Goal: Task Accomplishment & Management: Manage account settings

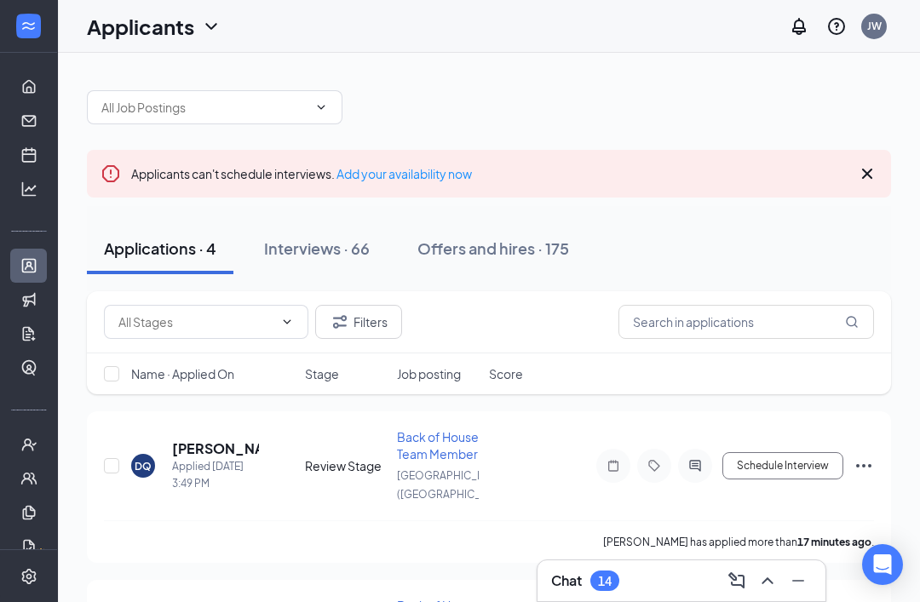
click at [188, 433] on div "DQ Daylin Quezada Applied Today 3:49 PM Review Stage Back of House Team Member …" at bounding box center [489, 474] width 770 height 92
click at [180, 445] on h5 "Daylin Quezada" at bounding box center [215, 448] width 87 height 19
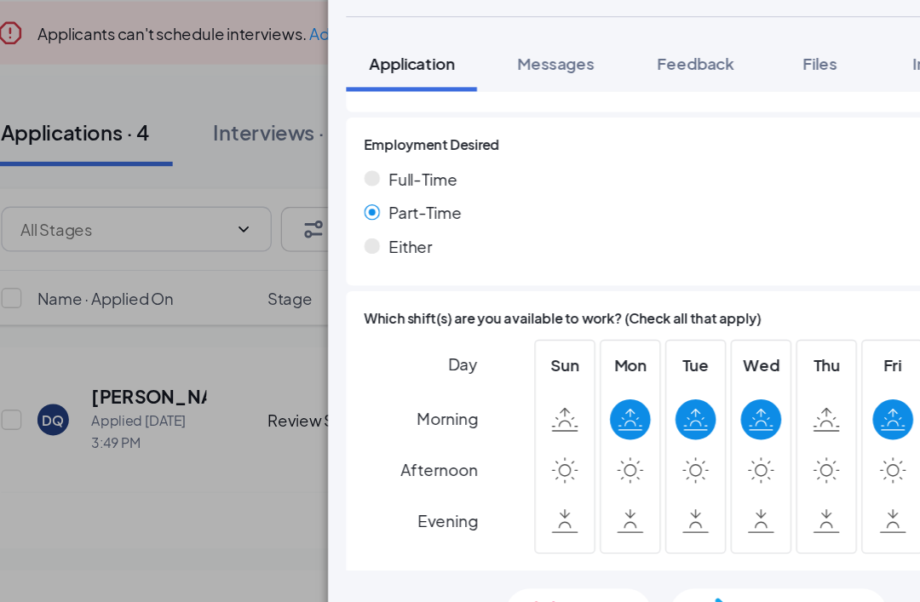
scroll to position [43, 0]
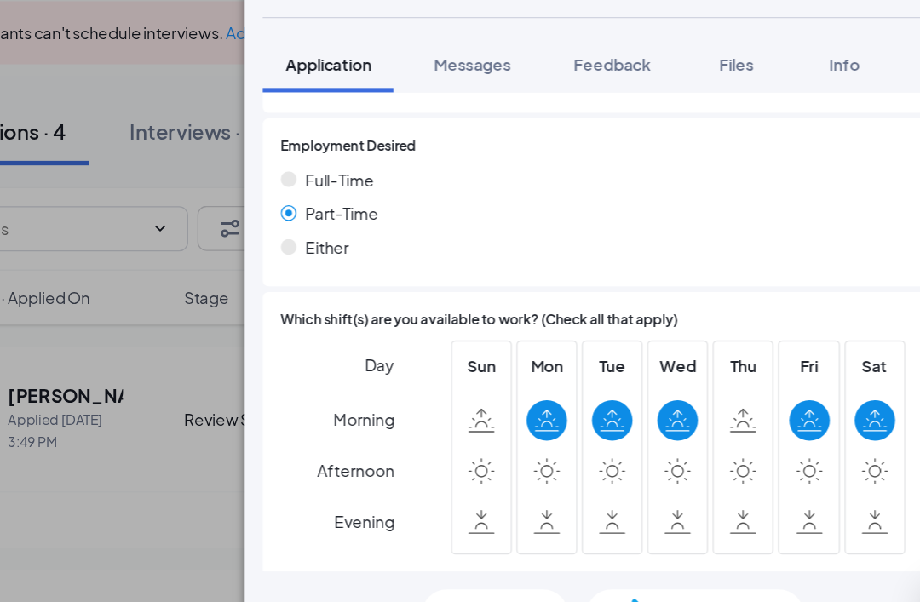
click at [671, 560] on span "Move to stage" at bounding box center [712, 569] width 82 height 19
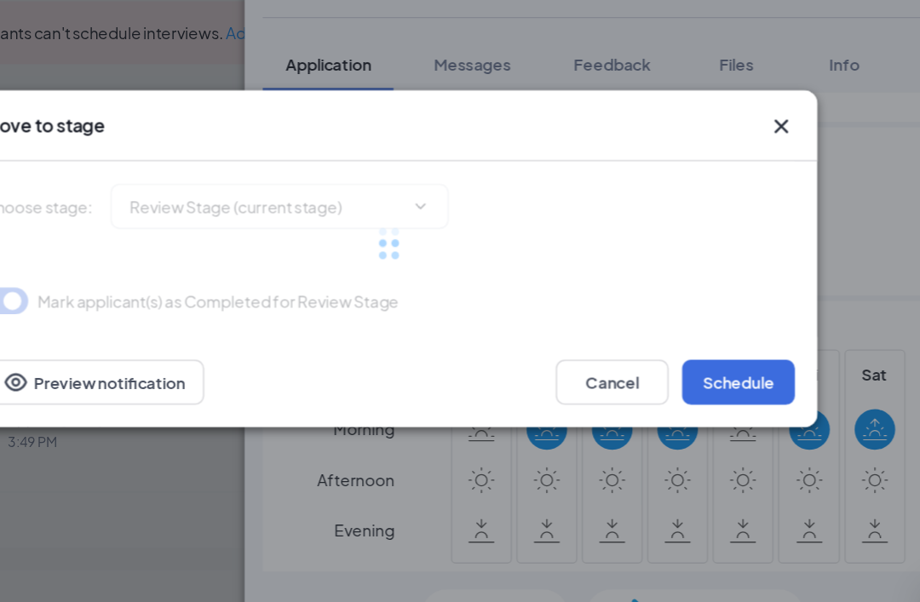
type input "Onsite Interview (next stage)"
click at [681, 377] on button "Schedule" at bounding box center [723, 394] width 85 height 34
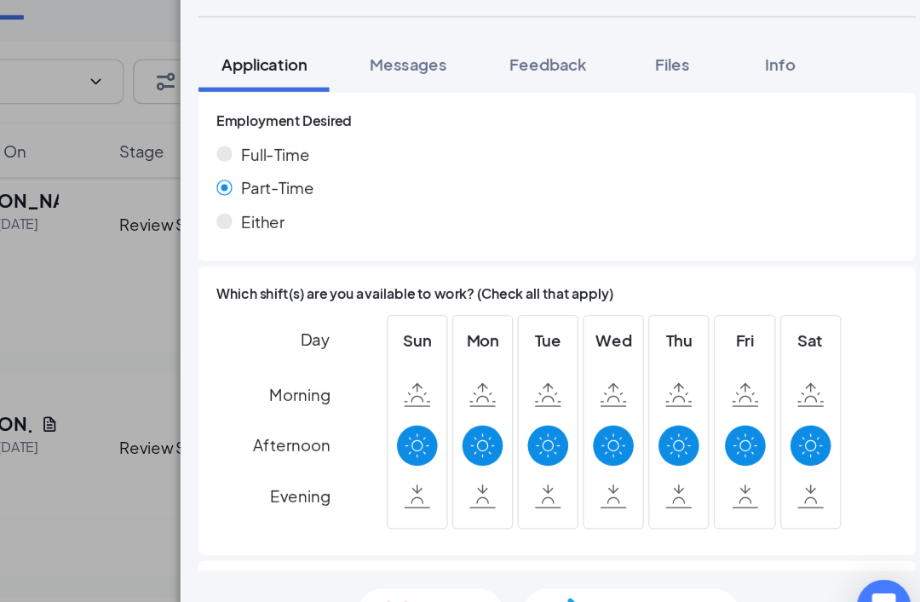
scroll to position [201, 0]
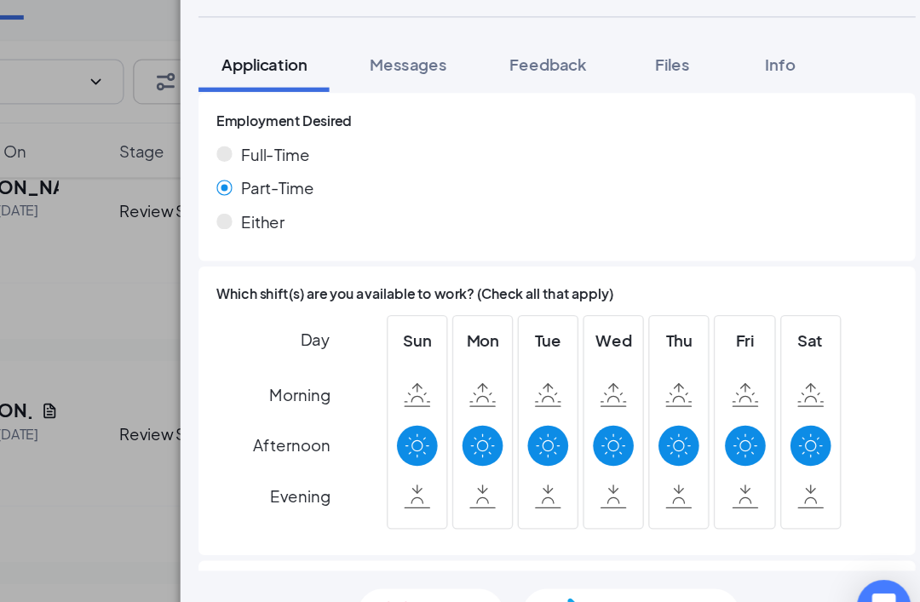
click at [671, 560] on span "Move to stage" at bounding box center [712, 569] width 82 height 19
type input "Onsite Interview (next stage)"
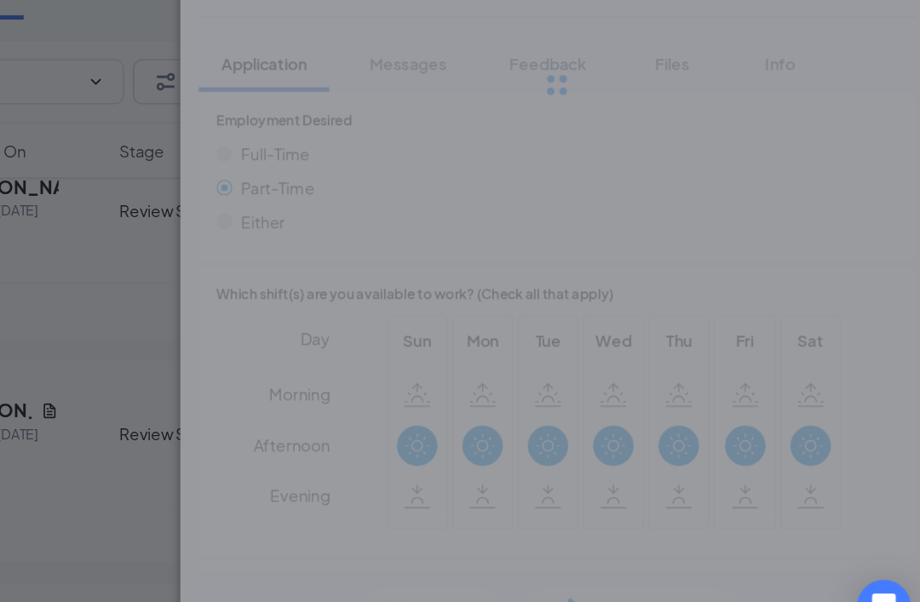
scroll to position [1421, 0]
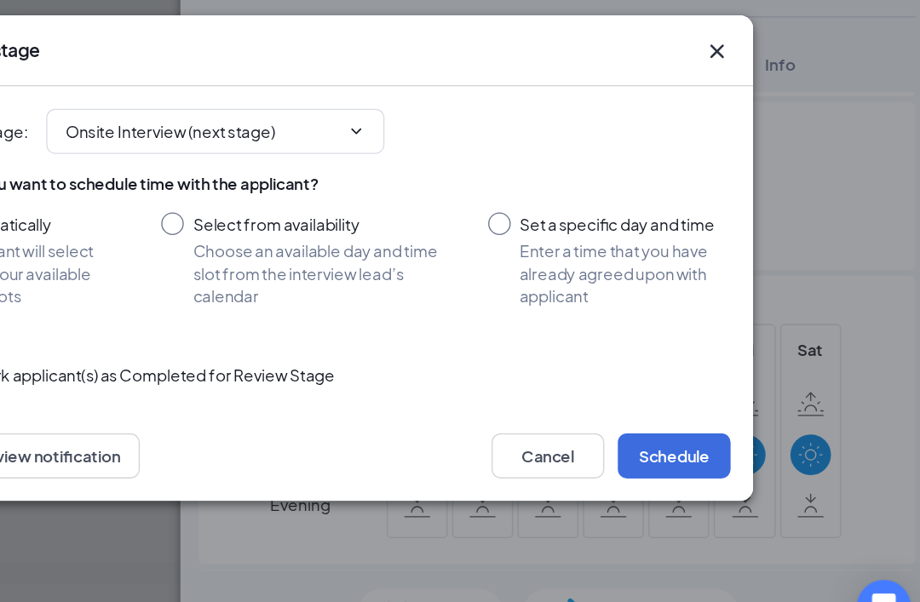
click at [681, 433] on button "Schedule" at bounding box center [723, 450] width 85 height 34
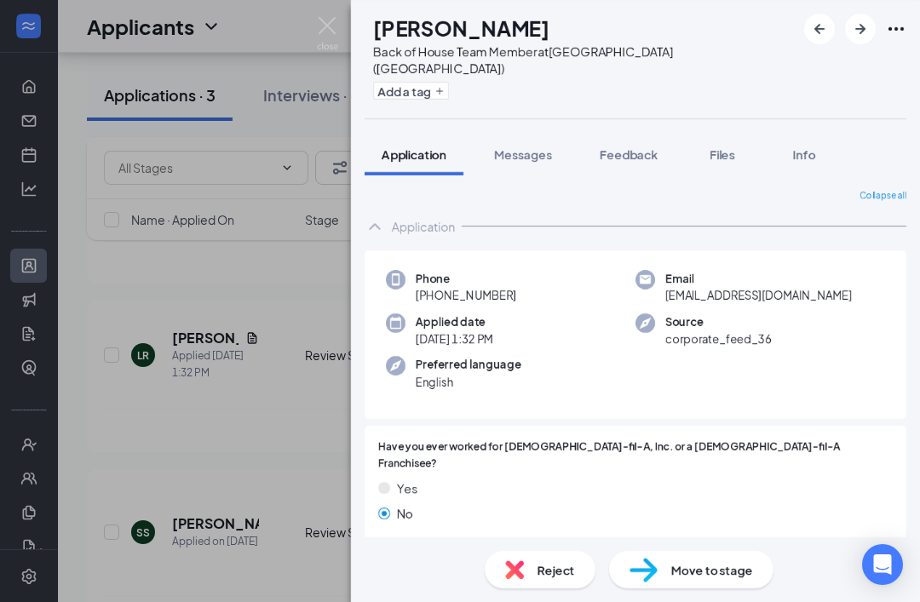
click at [331, 28] on img at bounding box center [327, 33] width 21 height 33
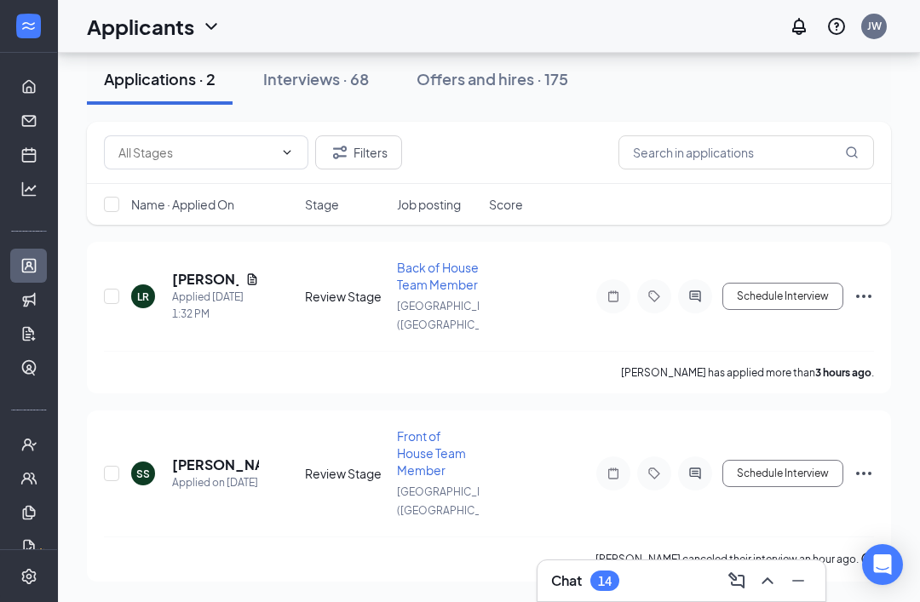
scroll to position [146, 0]
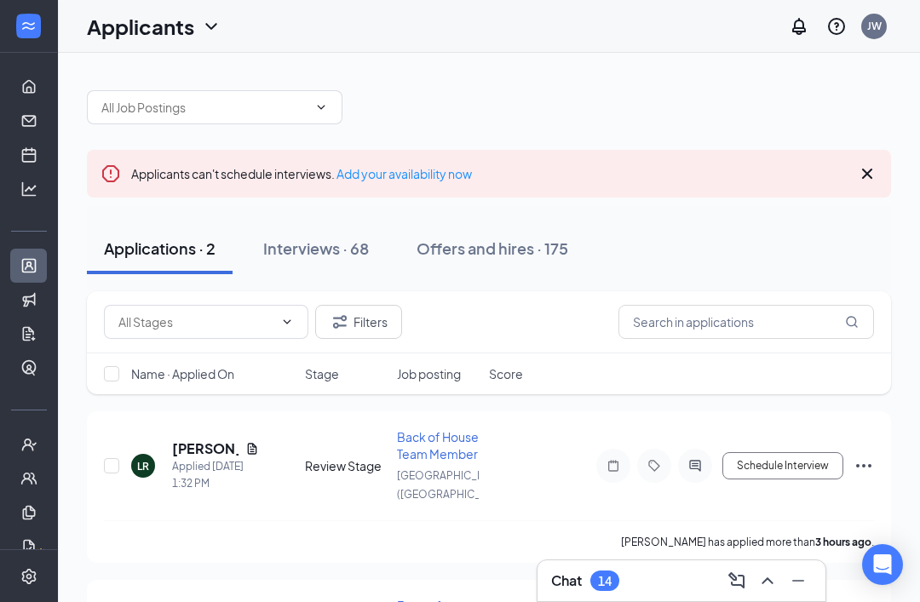
click at [321, 245] on div "Interviews · 68" at bounding box center [316, 248] width 106 height 21
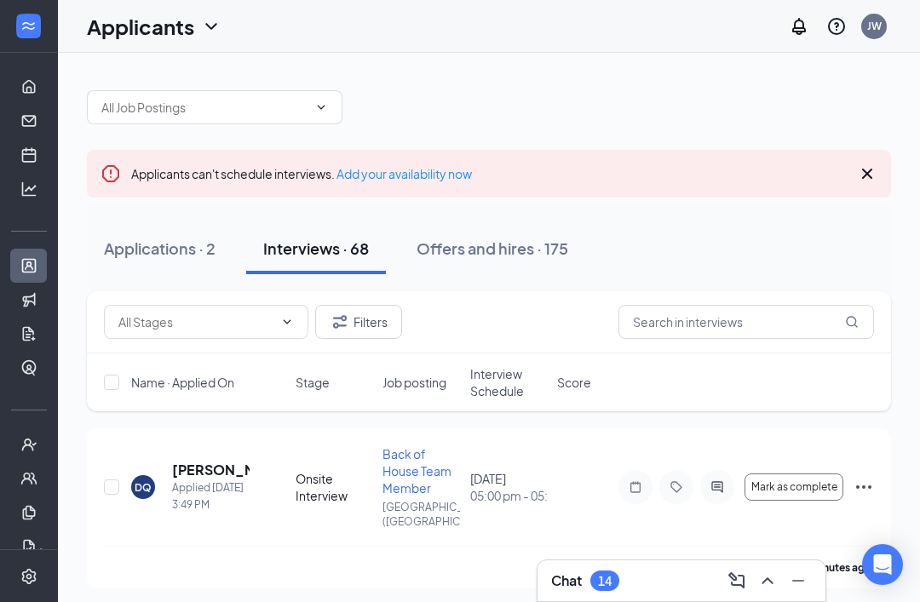
click at [501, 388] on span "Interview Schedule" at bounding box center [508, 382] width 77 height 34
click at [507, 382] on span "Interview Schedule" at bounding box center [498, 382] width 56 height 34
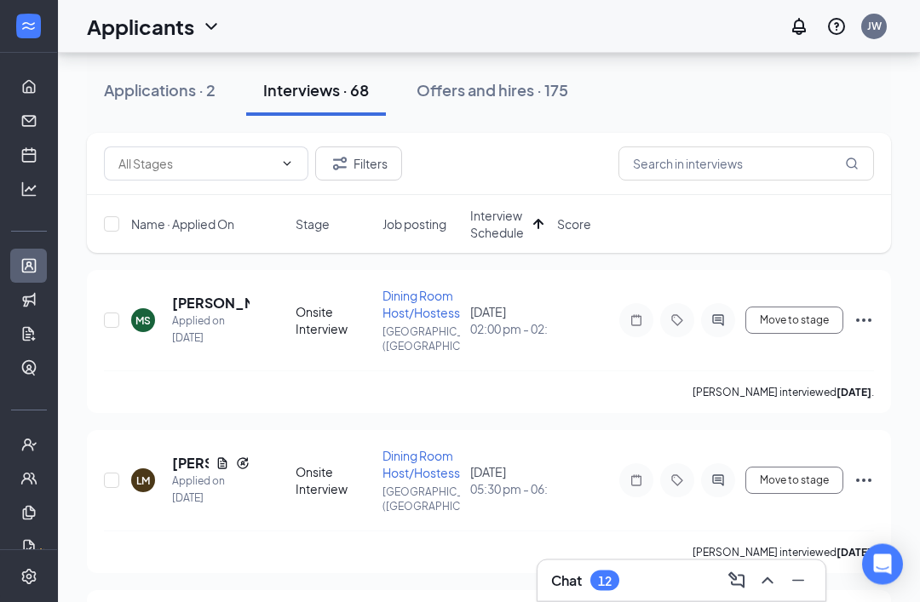
scroll to position [87, 0]
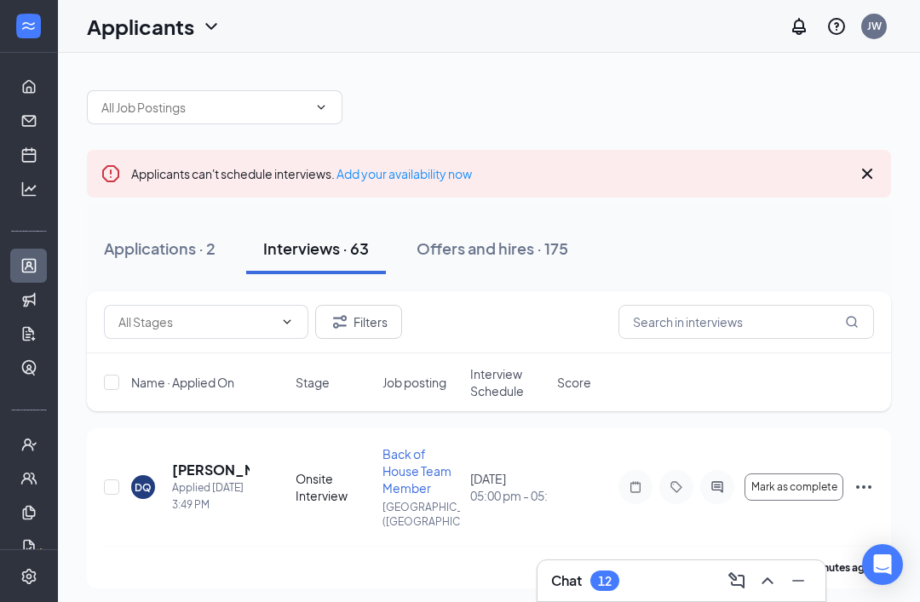
click at [125, 248] on div "Applications · 2" at bounding box center [160, 248] width 112 height 21
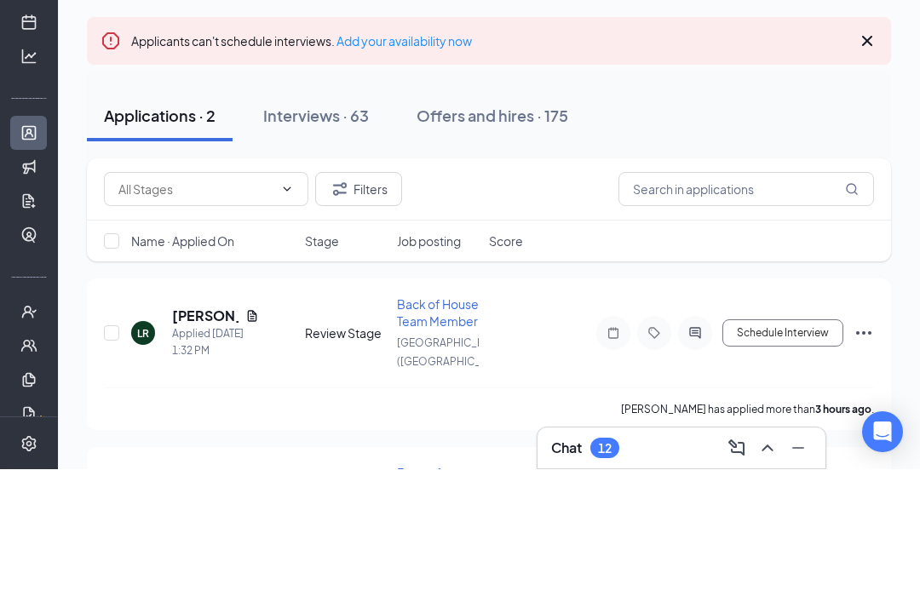
scroll to position [91, 0]
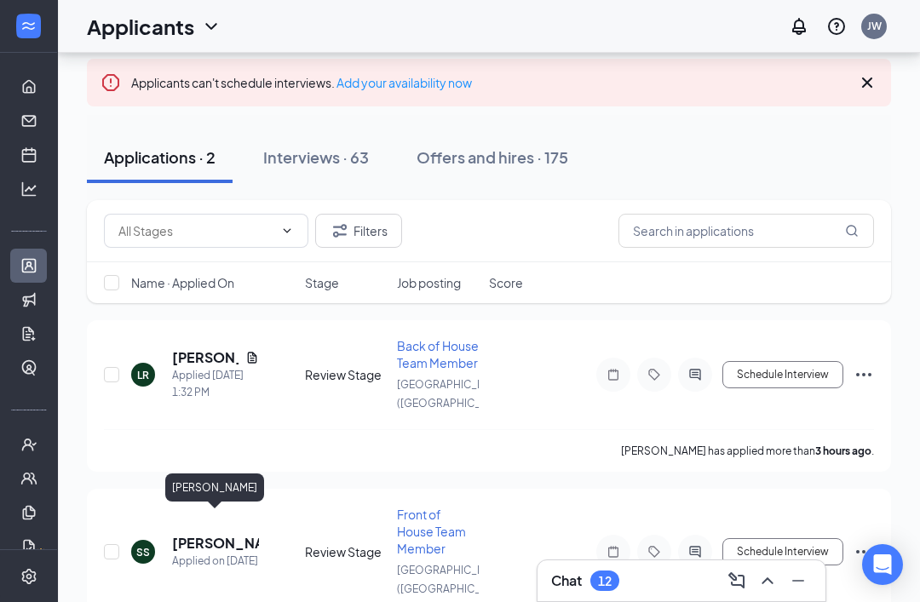
click at [192, 534] on h5 "[PERSON_NAME]" at bounding box center [215, 543] width 87 height 19
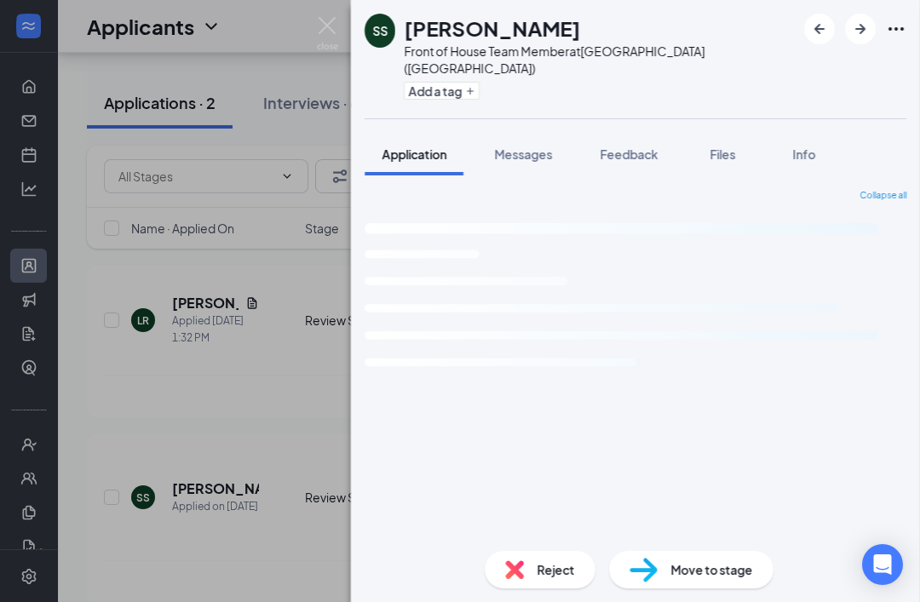
click at [121, 426] on div "SS [PERSON_NAME] Front of House Team Member at [GEOGRAPHIC_DATA] ([GEOGRAPHIC_D…" at bounding box center [460, 301] width 920 height 602
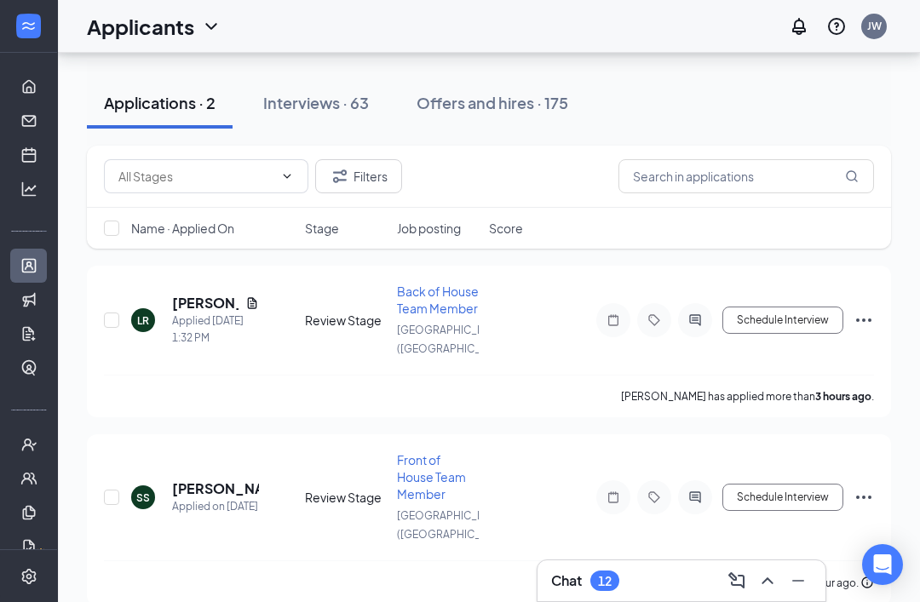
click at [204, 479] on h5 "[PERSON_NAME]" at bounding box center [215, 488] width 87 height 19
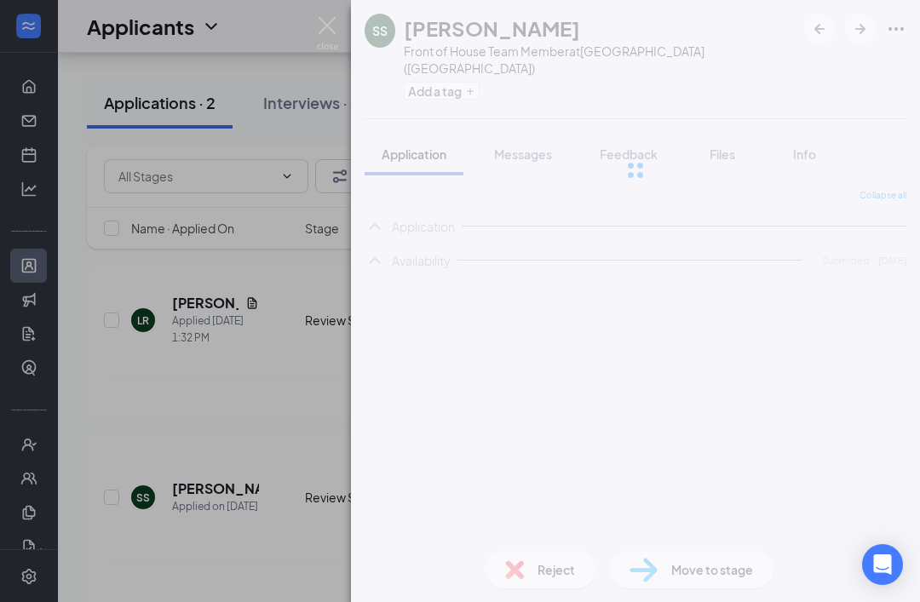
click at [200, 473] on div "SS [PERSON_NAME] Front of House Team Member at [GEOGRAPHIC_DATA] ([GEOGRAPHIC_D…" at bounding box center [460, 301] width 920 height 602
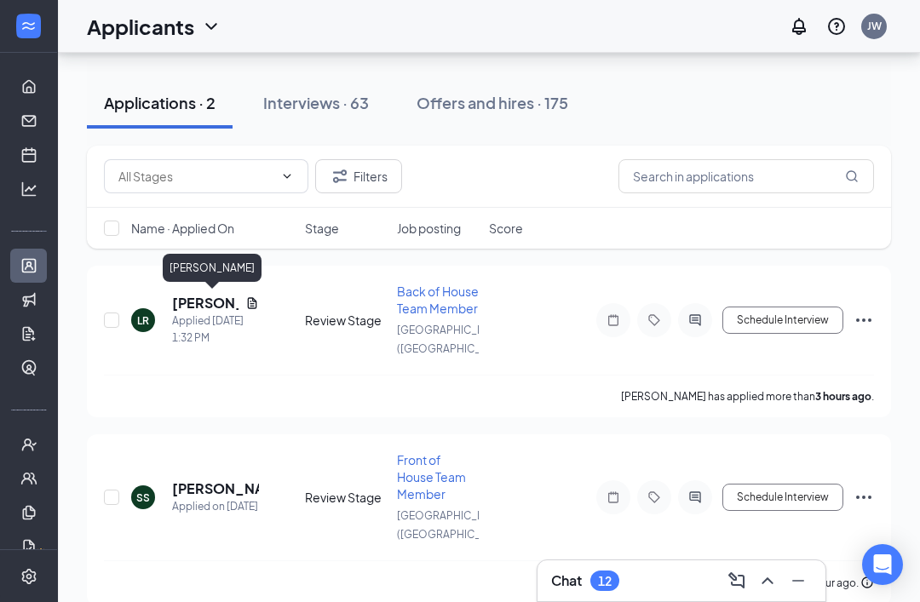
click at [192, 309] on h5 "[PERSON_NAME]" at bounding box center [205, 303] width 66 height 19
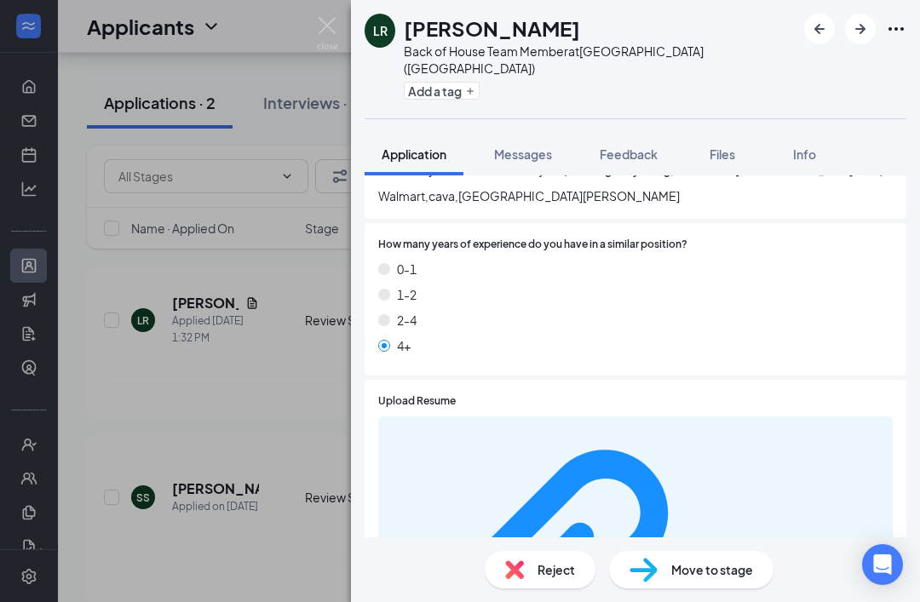
scroll to position [706, 0]
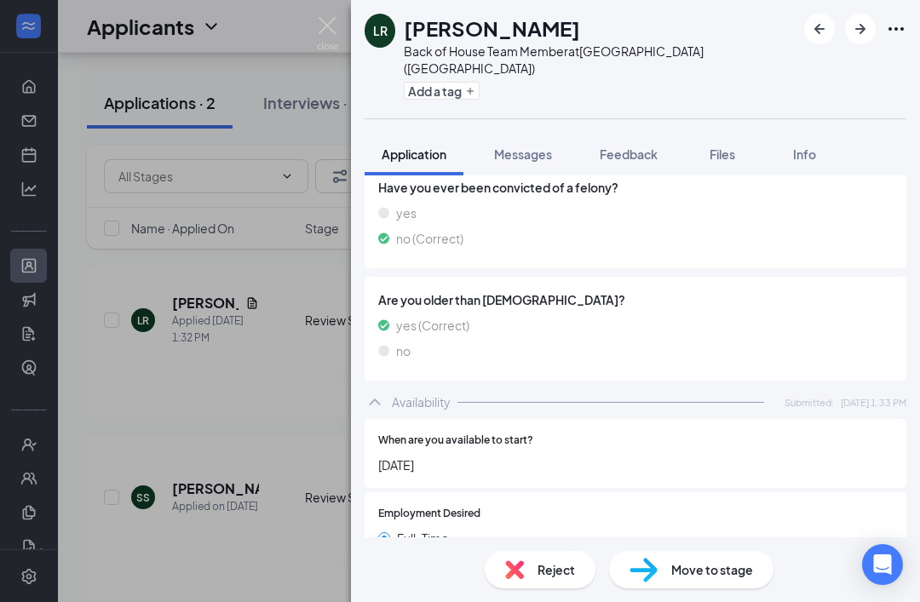
scroll to position [54, 0]
click at [737, 566] on span "Move to stage" at bounding box center [712, 569] width 82 height 19
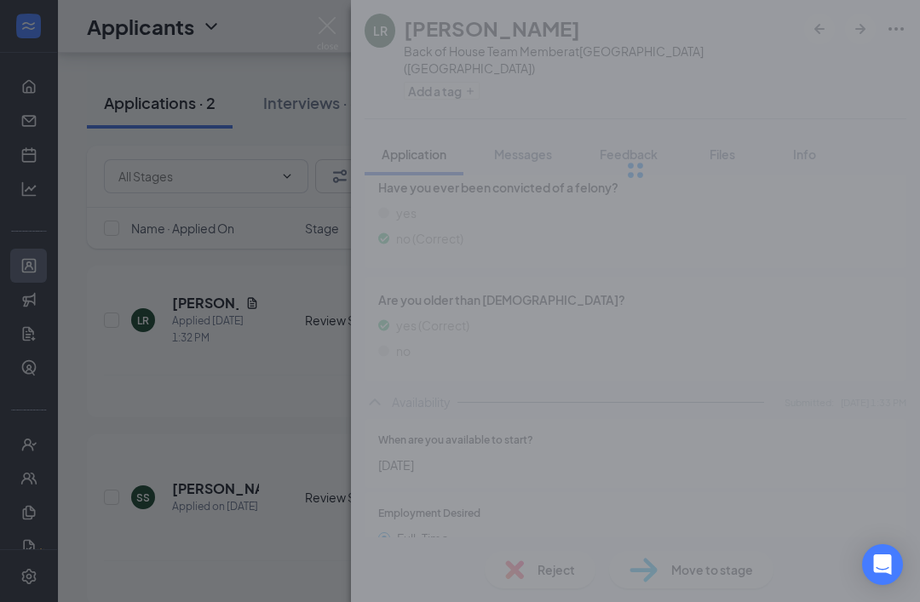
scroll to position [1532, 0]
type input "Onsite Interview (next stage)"
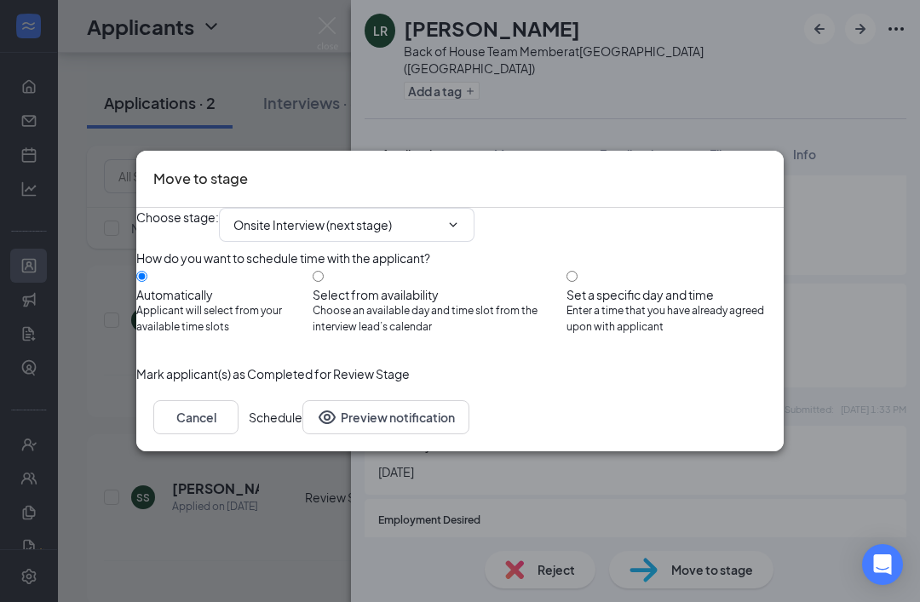
click at [302, 434] on button "Schedule" at bounding box center [276, 417] width 54 height 34
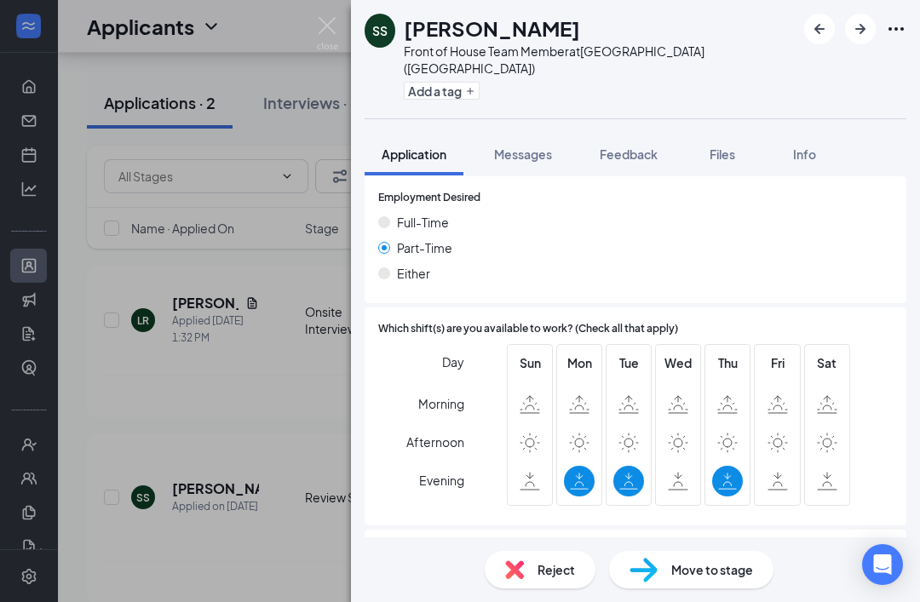
scroll to position [54, 0]
click at [656, 574] on img at bounding box center [643, 570] width 28 height 25
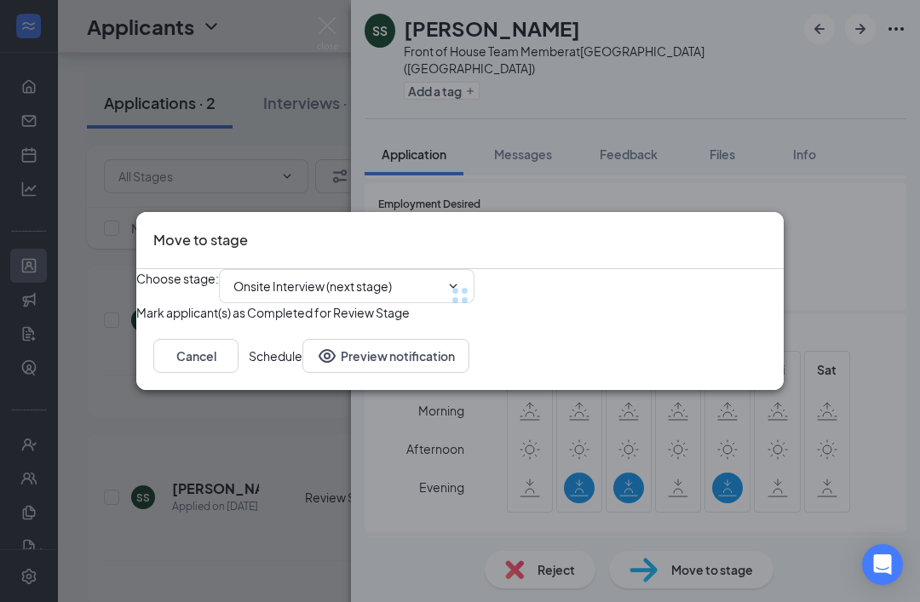
type input "Onsite Interview (next stage)"
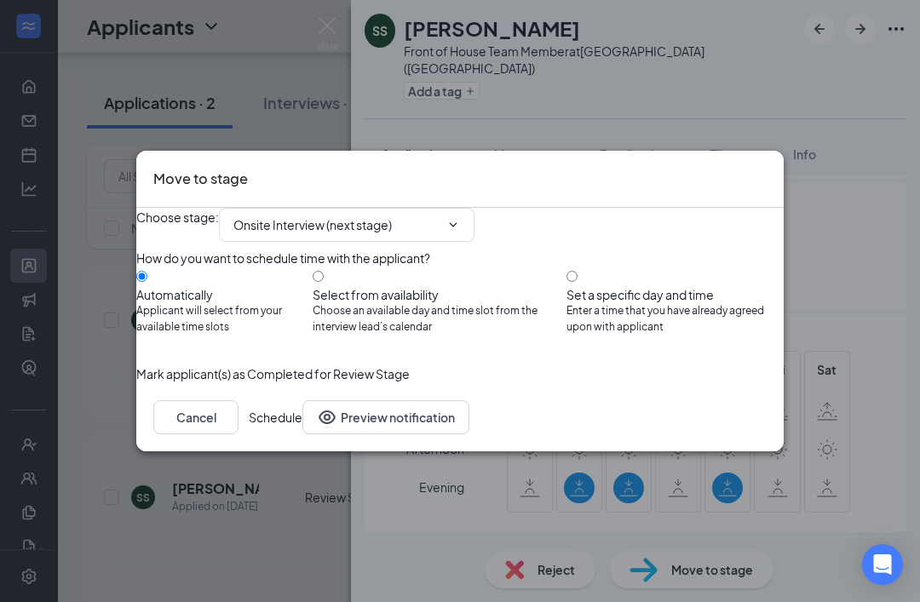
click at [302, 434] on button "Schedule" at bounding box center [276, 417] width 54 height 34
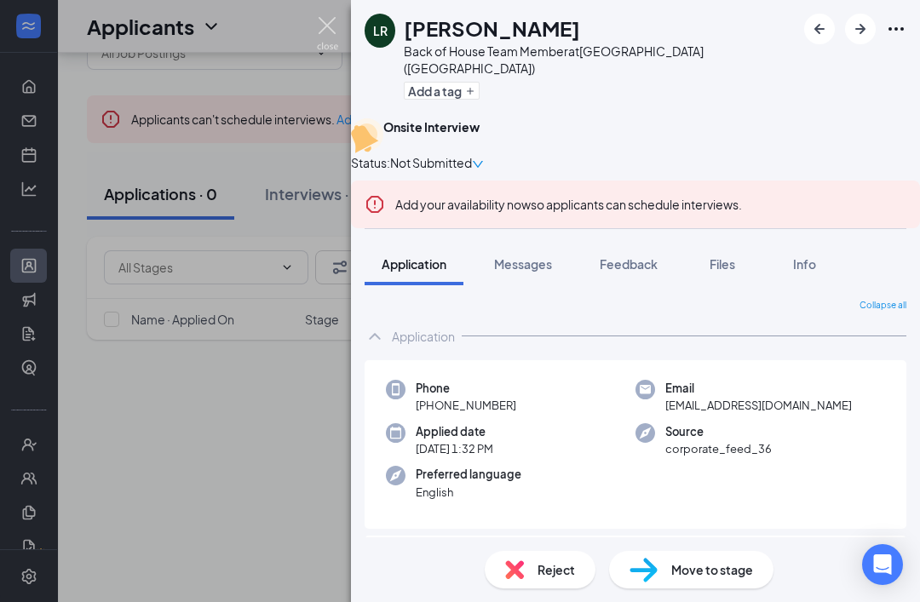
click at [332, 21] on img at bounding box center [327, 33] width 21 height 33
